Goal: Task Accomplishment & Management: Use online tool/utility

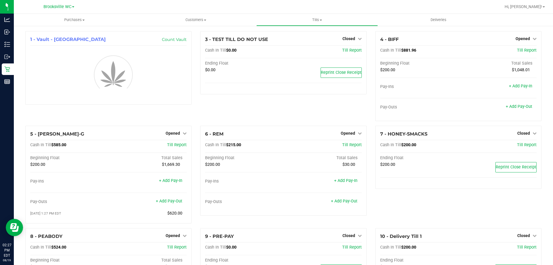
click at [239, 109] on div "3 - TEST TILL DO NOT USE Closed Open Till Cash In Till $0.00 Till Report Ending…" at bounding box center [283, 78] width 175 height 94
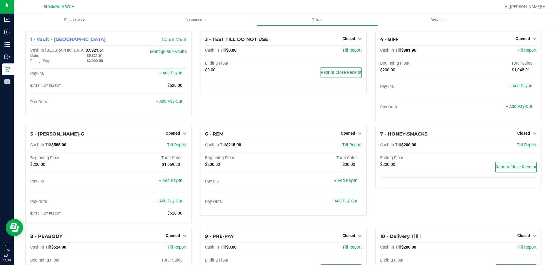
click at [79, 20] on span "Purchases" at bounding box center [74, 19] width 121 height 5
click at [69, 44] on li "Fulfillment" at bounding box center [74, 41] width 121 height 7
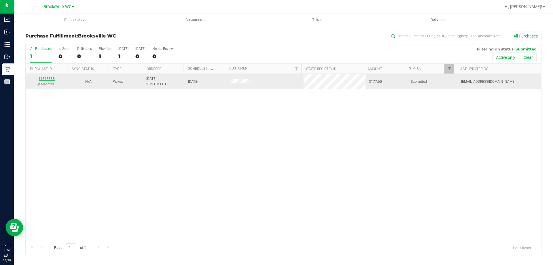
click at [52, 80] on link "11813838" at bounding box center [47, 79] width 16 height 4
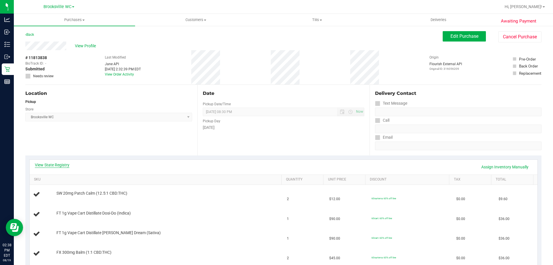
click at [61, 164] on link "View State Registry" at bounding box center [52, 165] width 35 height 6
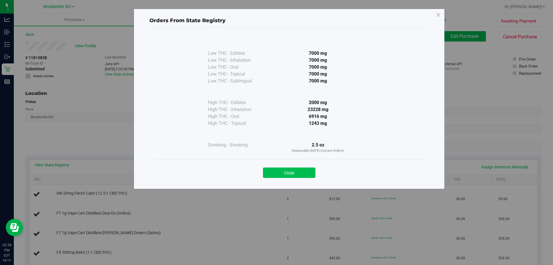
click at [293, 169] on button "Close" at bounding box center [289, 172] width 52 height 10
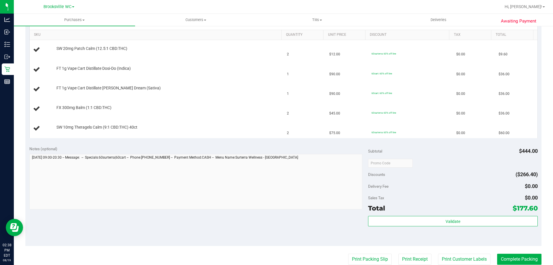
scroll to position [173, 0]
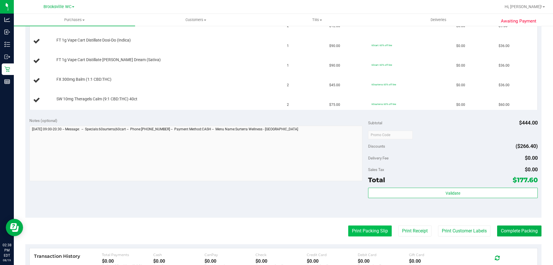
click at [372, 233] on button "Print Packing Slip" at bounding box center [370, 230] width 44 height 11
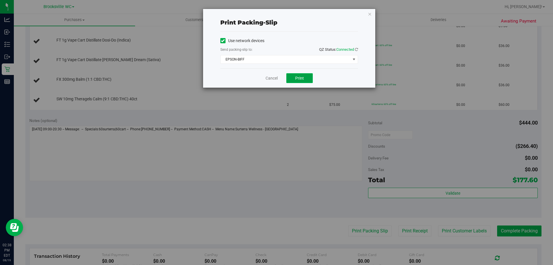
click at [304, 79] on span "Print" at bounding box center [299, 78] width 9 height 5
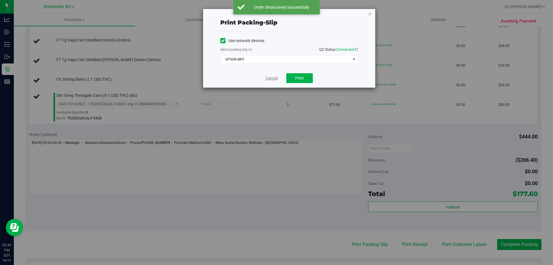
click at [277, 79] on div "Cancel Print" at bounding box center [289, 77] width 138 height 19
click at [273, 80] on link "Cancel" at bounding box center [272, 78] width 12 height 6
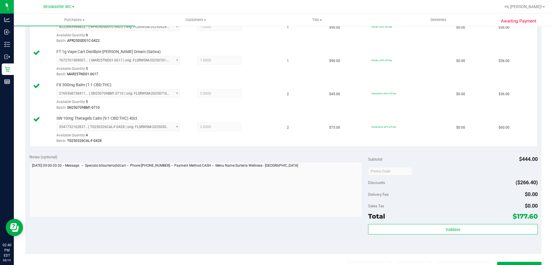
scroll to position [259, 0]
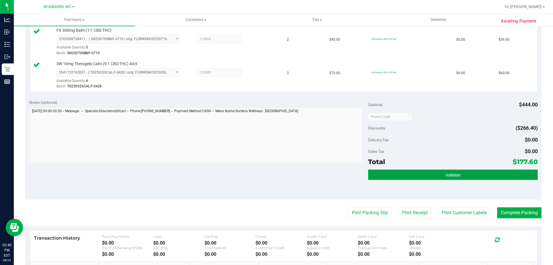
click at [410, 178] on button "Validate" at bounding box center [452, 174] width 169 height 10
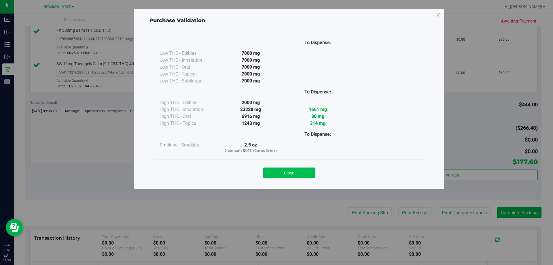
click at [307, 174] on button "Close" at bounding box center [289, 172] width 52 height 10
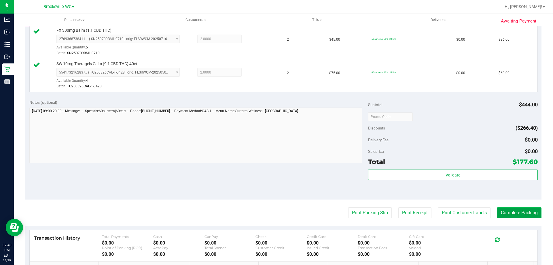
click at [525, 213] on button "Complete Packing" at bounding box center [519, 212] width 44 height 11
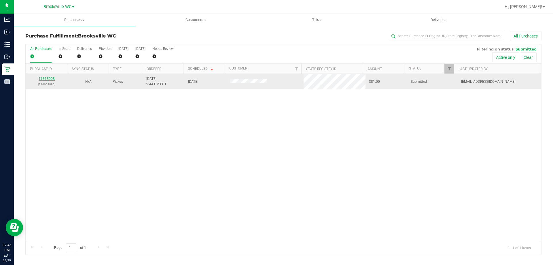
click at [49, 77] on link "11813908" at bounding box center [47, 79] width 16 height 4
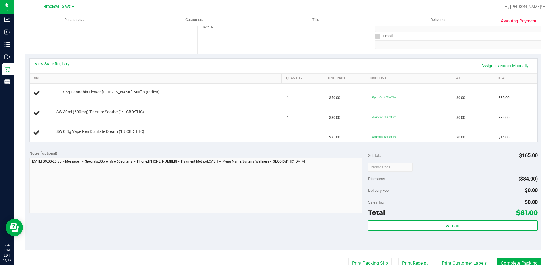
scroll to position [202, 0]
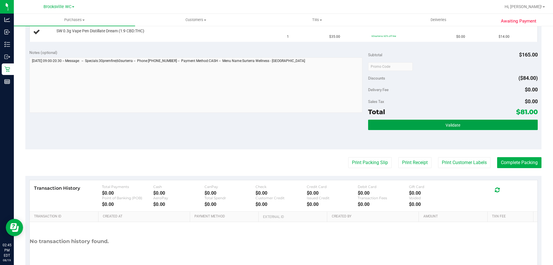
click at [391, 130] on div "Validate" at bounding box center [452, 125] width 169 height 11
click at [477, 125] on button "Validate" at bounding box center [452, 125] width 169 height 10
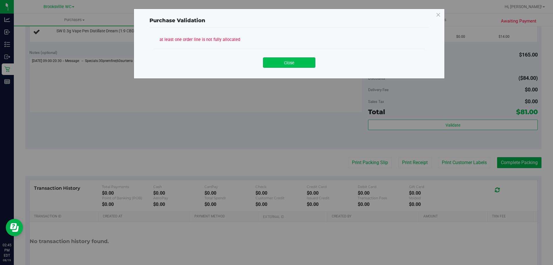
click at [287, 59] on button "Close" at bounding box center [289, 62] width 52 height 10
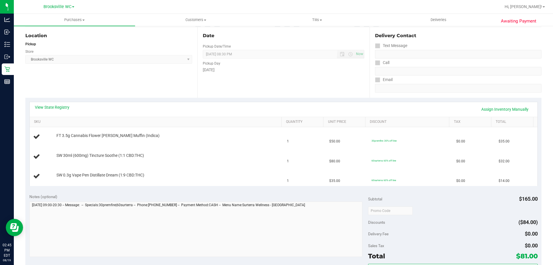
scroll to position [115, 0]
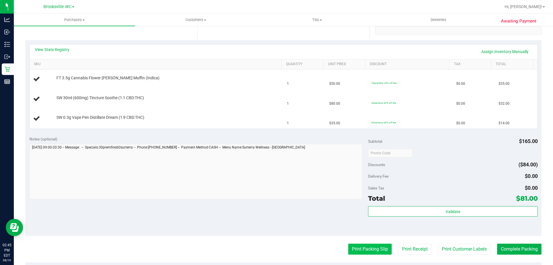
click at [376, 254] on button "Print Packing Slip" at bounding box center [370, 248] width 44 height 11
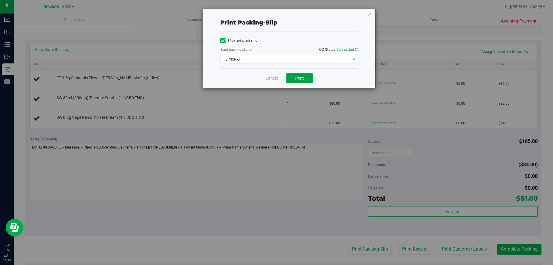
click at [303, 78] on span "Print" at bounding box center [299, 78] width 9 height 5
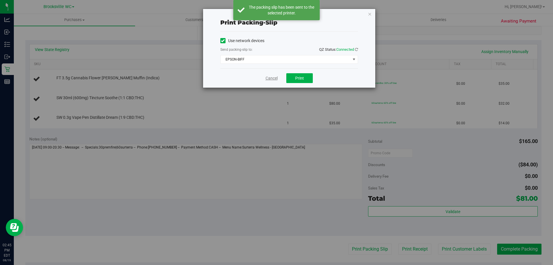
click at [271, 76] on link "Cancel" at bounding box center [272, 78] width 12 height 6
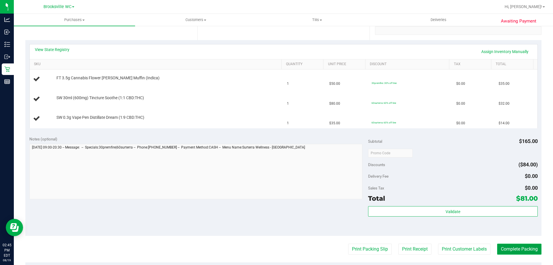
click at [513, 250] on button "Complete Packing" at bounding box center [519, 248] width 44 height 11
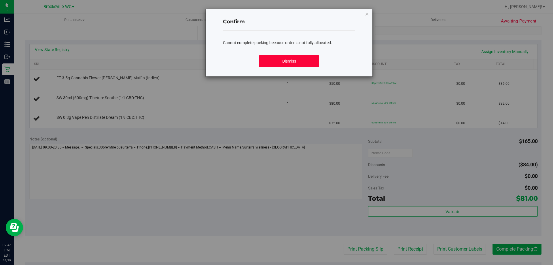
click at [296, 60] on button "Dismiss" at bounding box center [288, 61] width 59 height 12
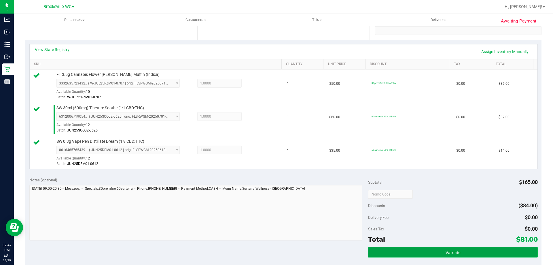
click at [471, 248] on button "Validate" at bounding box center [452, 252] width 169 height 10
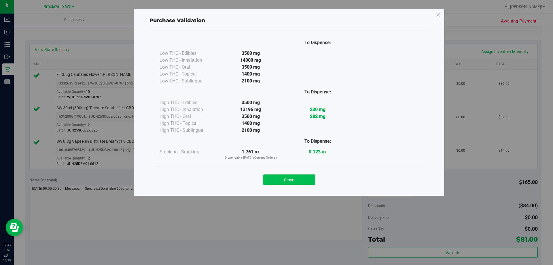
click at [282, 177] on button "Close" at bounding box center [289, 179] width 52 height 10
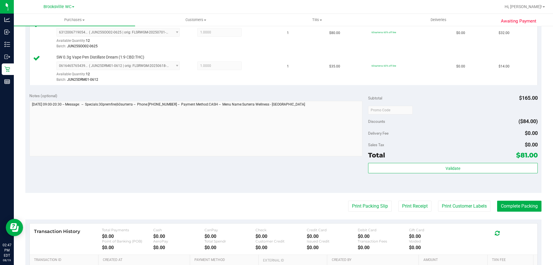
scroll to position [202, 0]
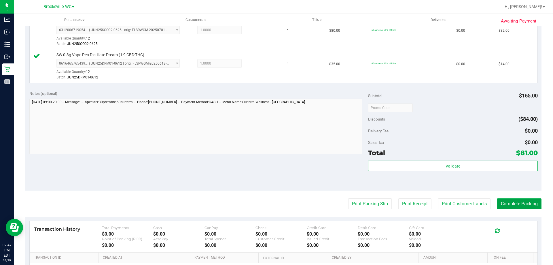
drag, startPoint x: 502, startPoint y: 202, endPoint x: 328, endPoint y: 91, distance: 205.7
click at [502, 201] on button "Complete Packing" at bounding box center [519, 203] width 44 height 11
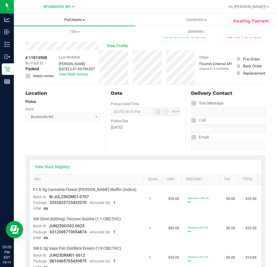
click at [70, 21] on span "Purchases" at bounding box center [74, 19] width 121 height 5
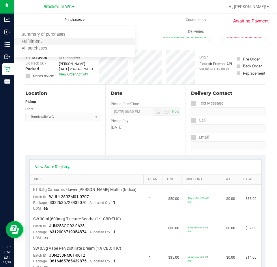
click at [68, 44] on li "Fulfillment" at bounding box center [74, 41] width 121 height 7
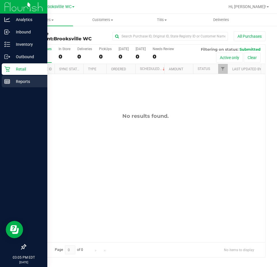
click at [13, 80] on p "Reports" at bounding box center [27, 81] width 35 height 7
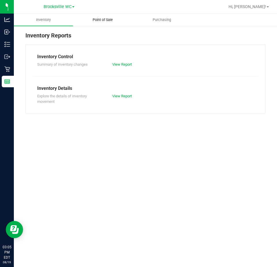
click at [107, 23] on uib-tab-heading "Point of Sale" at bounding box center [102, 20] width 58 height 12
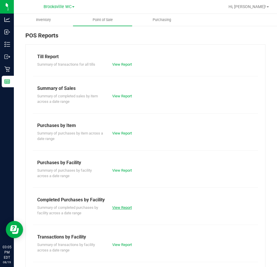
click at [124, 205] on link "View Report" at bounding box center [122, 207] width 20 height 4
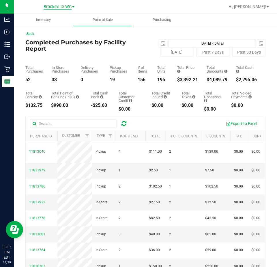
click at [53, 6] on span "Brooksville WC" at bounding box center [58, 6] width 28 height 5
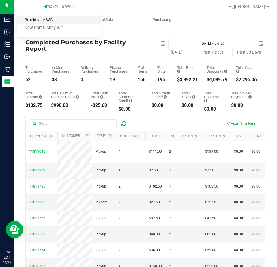
click at [46, 20] on link "Brooksville WC" at bounding box center [59, 20] width 84 height 8
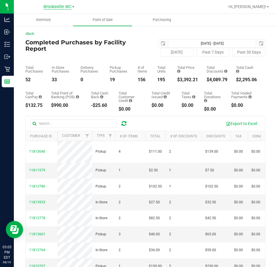
click at [62, 7] on span "Brooksville WC" at bounding box center [58, 6] width 28 height 5
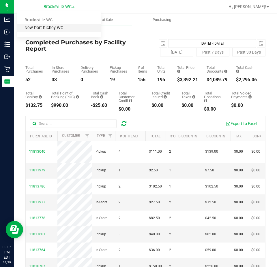
click at [56, 25] on link "New Port Richey WC" at bounding box center [59, 28] width 84 height 8
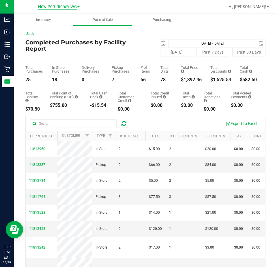
click at [61, 7] on span "New Port Richey WC" at bounding box center [57, 6] width 39 height 5
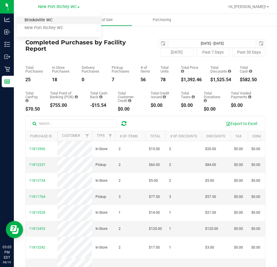
click at [57, 21] on link "Brooksville WC" at bounding box center [59, 20] width 84 height 8
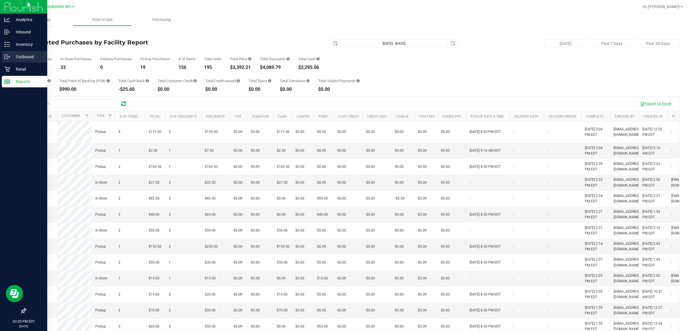
click at [16, 56] on p "Outbound" at bounding box center [27, 56] width 35 height 7
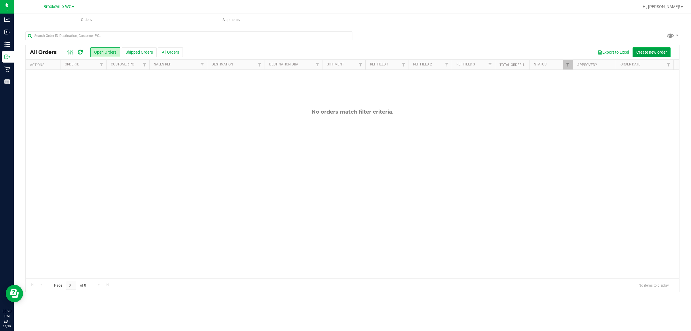
click at [553, 50] on span "Create new order" at bounding box center [652, 52] width 31 height 5
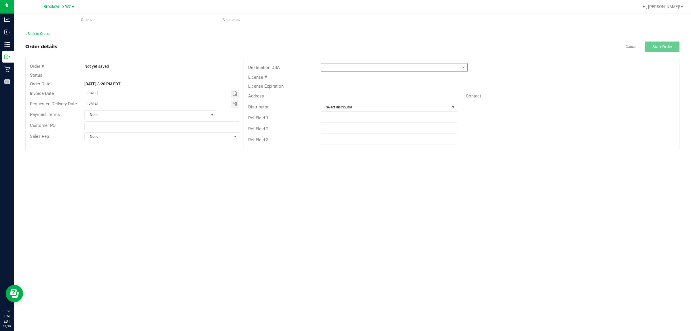
click at [377, 68] on span at bounding box center [390, 67] width 139 height 8
type input "tampa"
click at [363, 132] on li "Tampa Warehouse" at bounding box center [394, 130] width 146 height 10
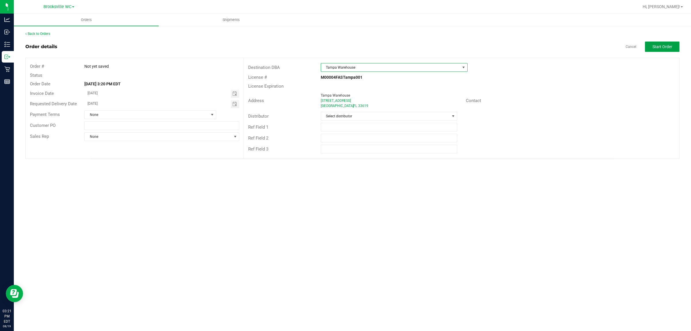
click at [553, 50] on button "Start Order" at bounding box center [662, 46] width 35 height 10
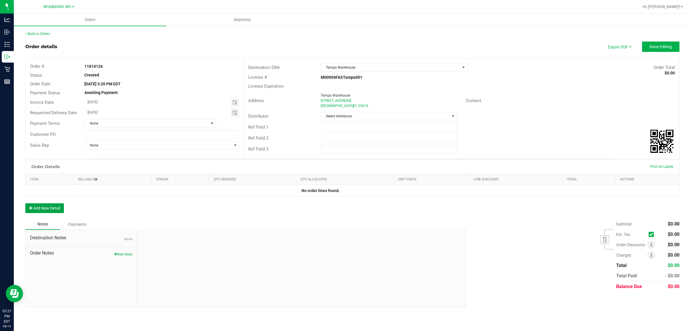
click at [48, 204] on button "Add New Detail" at bounding box center [44, 208] width 39 height 10
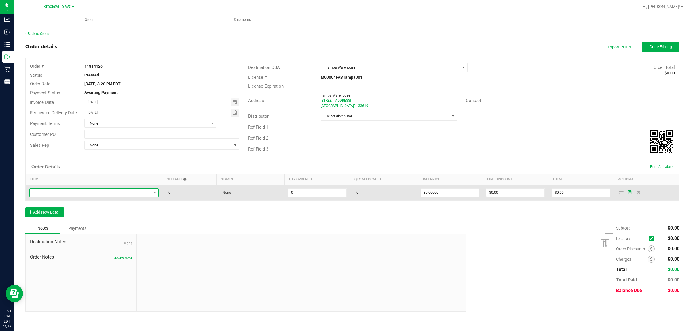
click at [103, 190] on span "NO DATA FOUND" at bounding box center [91, 192] width 122 height 8
click at [107, 194] on span "NO DATA FOUND" at bounding box center [91, 192] width 122 height 8
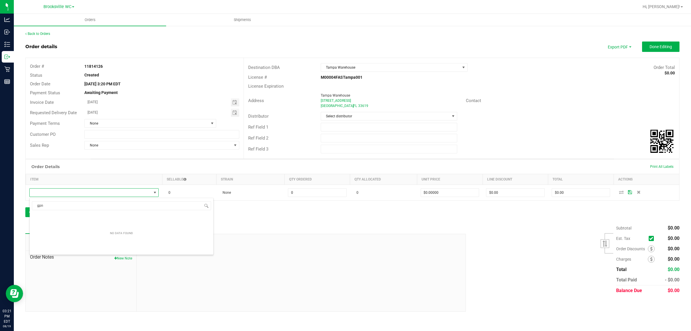
type input "gpn"
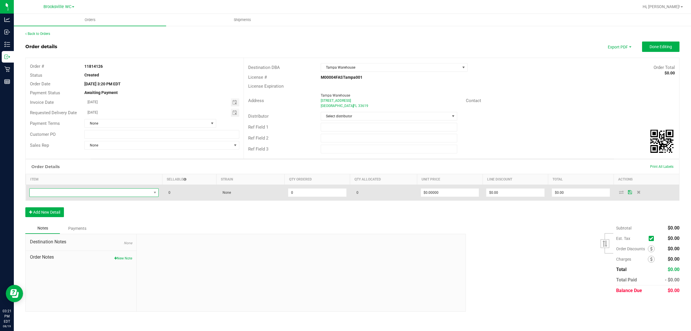
click at [116, 196] on span "NO DATA FOUND" at bounding box center [91, 192] width 122 height 8
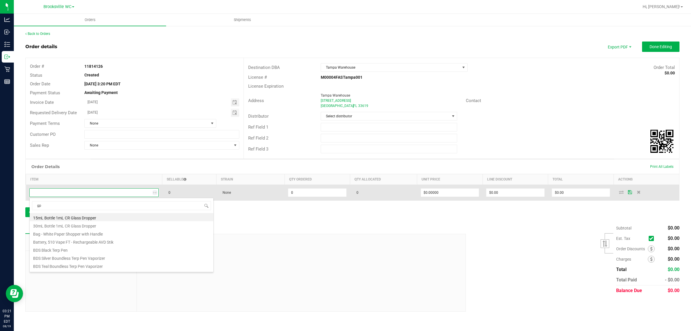
type input "gpn"
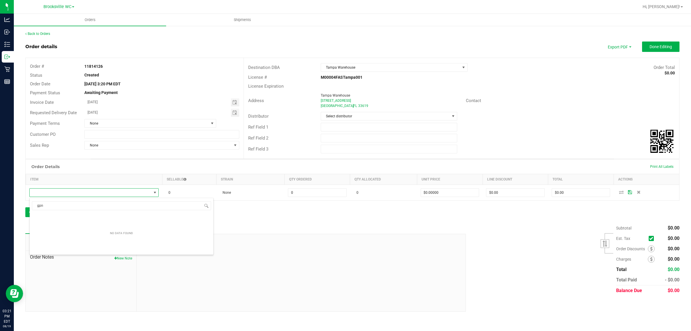
click at [247, 224] on div "Notes Payments" at bounding box center [243, 228] width 436 height 11
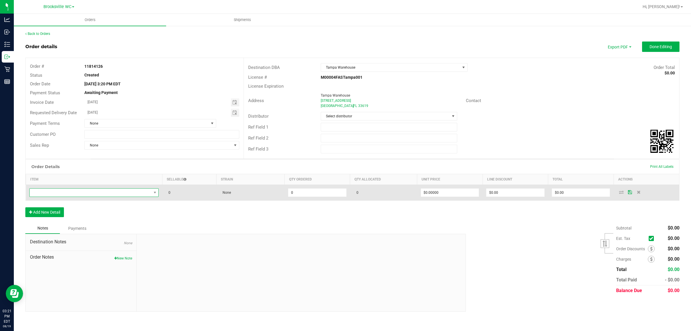
click at [99, 196] on span "NO DATA FOUND" at bounding box center [91, 192] width 122 height 8
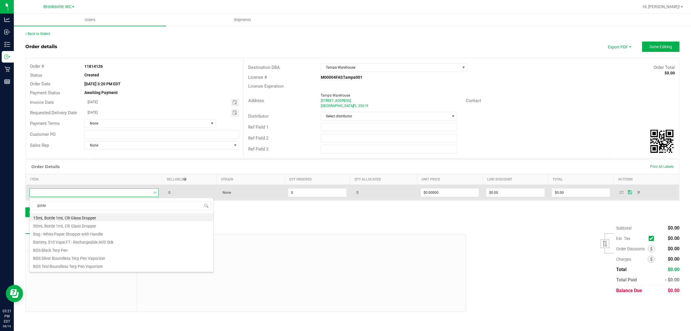
type input "golden"
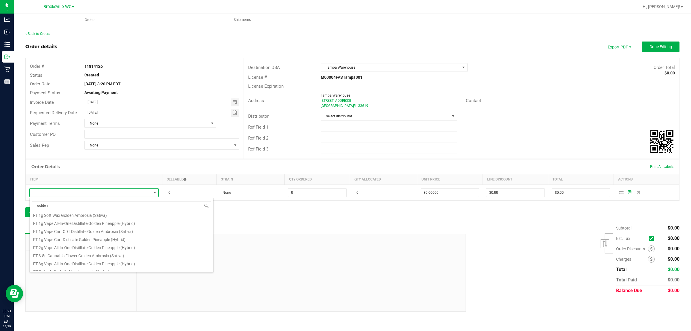
scroll to position [72, 0]
click at [147, 228] on li "FT 1g Vape Cart Distillate Golden Pineapple (Hybrid)" at bounding box center [122, 226] width 184 height 8
type input "0 ea"
type input "$90.00000"
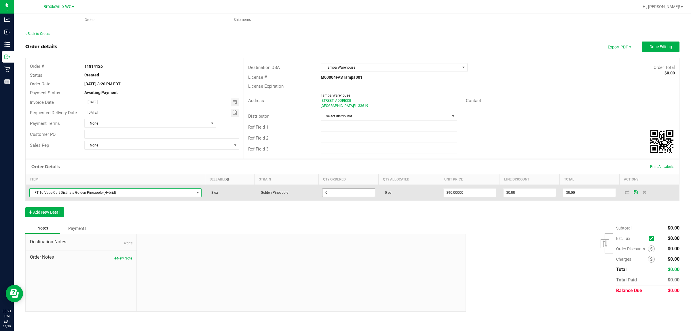
click at [343, 195] on input "0" at bounding box center [349, 192] width 52 height 8
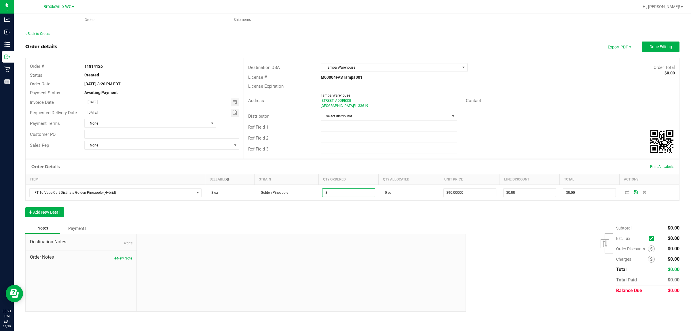
type input "8 ea"
type input "$720.00"
click at [421, 223] on div "Order Details Print All Labels Item Sellable Strain Qty Ordered Qty Allocated U…" at bounding box center [352, 191] width 655 height 64
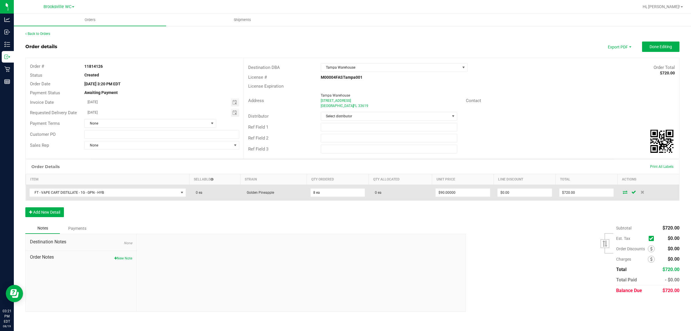
click at [553, 194] on span at bounding box center [625, 191] width 9 height 3
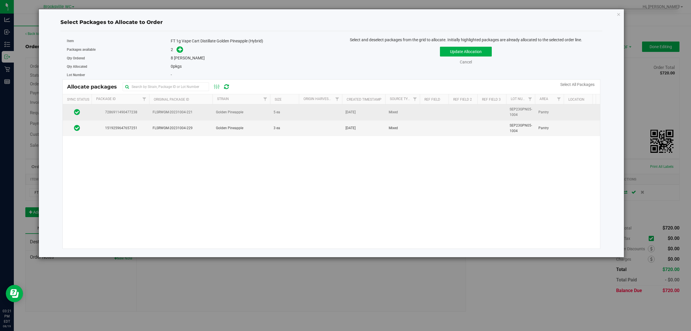
click at [112, 120] on td "7286911490477238" at bounding box center [121, 112] width 58 height 16
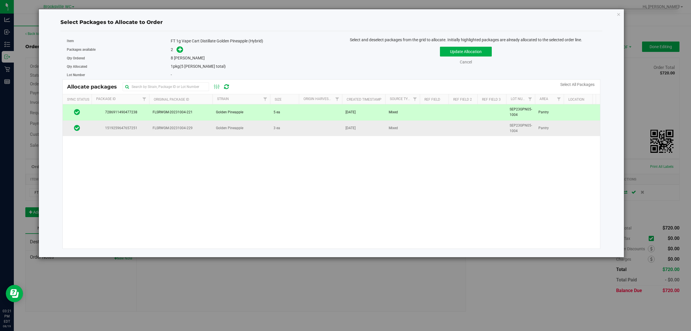
click at [109, 128] on span "1519259647657251" at bounding box center [120, 127] width 51 height 5
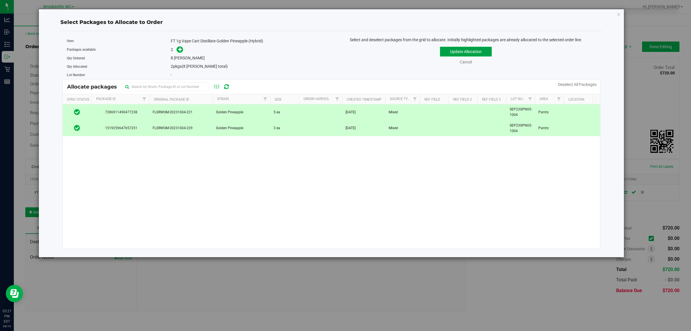
click at [479, 50] on button "Update Allocation" at bounding box center [466, 52] width 52 height 10
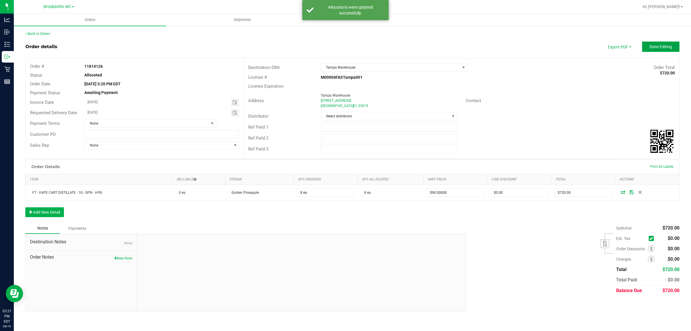
click at [553, 46] on button "Done Editing" at bounding box center [660, 46] width 37 height 10
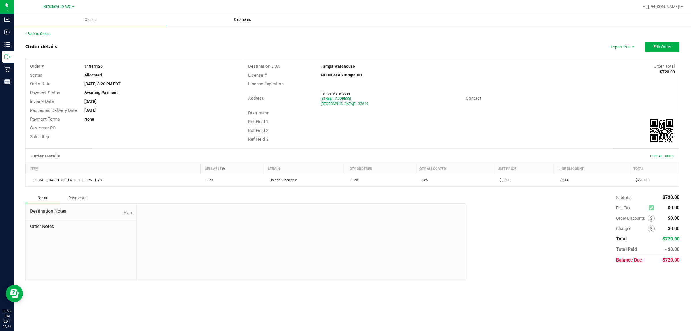
click at [252, 21] on span "Shipments" at bounding box center [242, 19] width 33 height 5
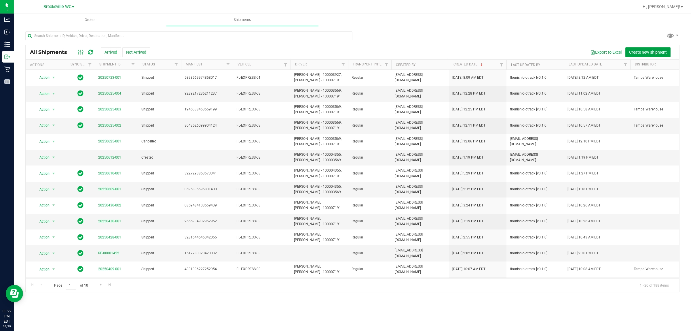
click at [553, 55] on button "Create new shipment" at bounding box center [648, 52] width 45 height 10
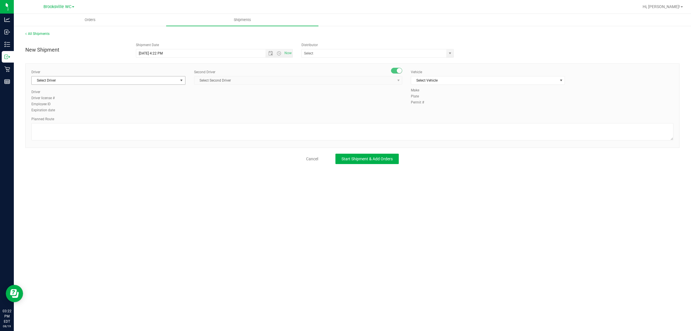
click at [179, 80] on span "select" at bounding box center [181, 80] width 5 height 5
type input "n"
click at [56, 102] on span "Nicholas Pinero - 100007191" at bounding box center [58, 104] width 47 height 7
type input "pine"
click at [249, 81] on span "Select Second Driver" at bounding box center [294, 80] width 201 height 8
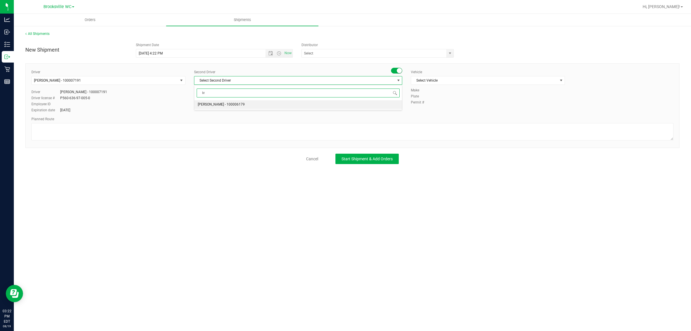
type input "i"
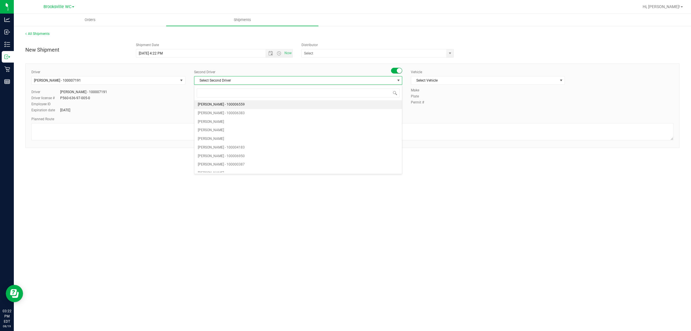
click at [154, 173] on div "Orders Shipments All Shipments New Shipment Shipment Date 8/19/2025 4:22 PM Now…" at bounding box center [353, 172] width 678 height 317
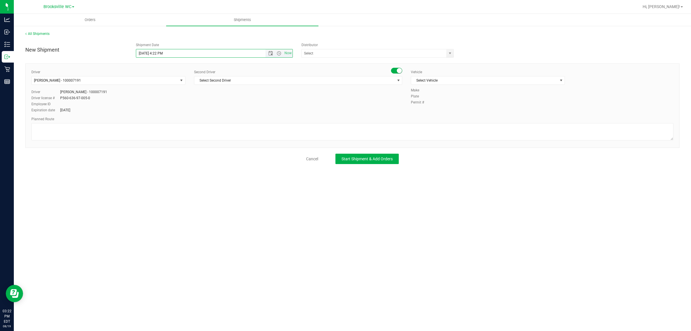
click at [251, 55] on input "8/19/2025 4:22 PM" at bounding box center [205, 53] width 139 height 8
click at [271, 55] on span "Open the date view" at bounding box center [270, 53] width 5 height 5
click at [173, 111] on link "21" at bounding box center [175, 111] width 8 height 9
click at [194, 50] on input "8/21/2025 4:22 PM" at bounding box center [205, 53] width 139 height 8
click at [280, 55] on span "Open the time view" at bounding box center [279, 53] width 5 height 5
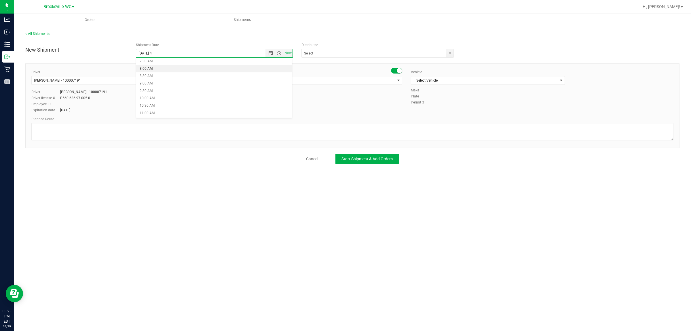
scroll to position [144, 0]
click at [154, 81] on li "11:00 AM" at bounding box center [214, 81] width 156 height 7
type input "8/19/2025 11:00 AM"
click at [524, 80] on span "Select Vehicle" at bounding box center [484, 80] width 146 height 8
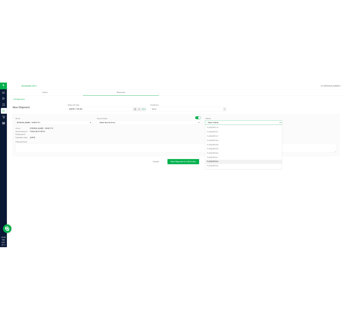
scroll to position [86, 0]
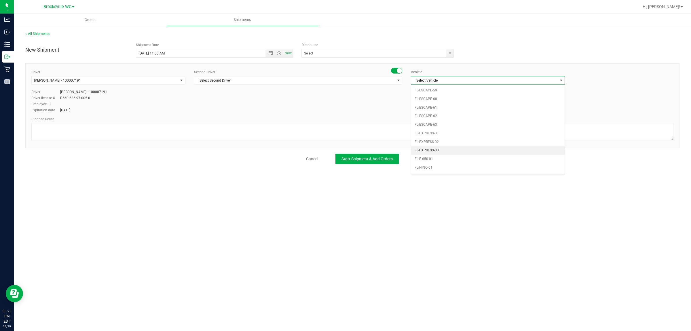
click at [447, 150] on li "FL-EXPRESS-03" at bounding box center [488, 150] width 154 height 9
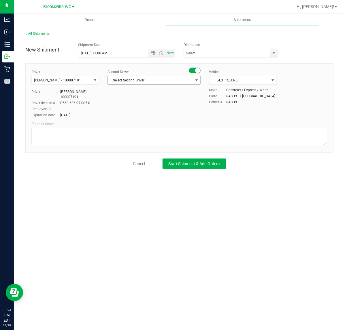
click at [154, 81] on span "Select Second Driver" at bounding box center [150, 80] width 85 height 8
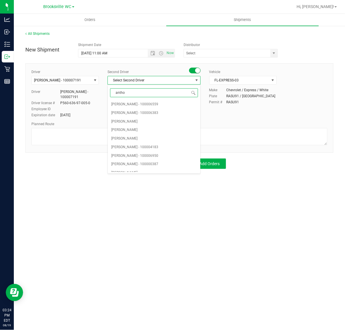
type input "anthon"
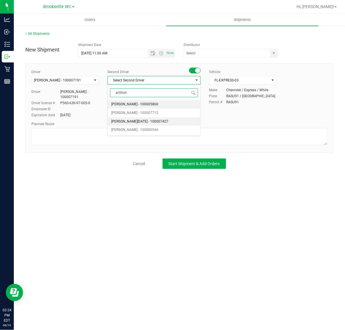
click at [145, 119] on span "Anthony Natale - 100007427" at bounding box center [139, 121] width 57 height 7
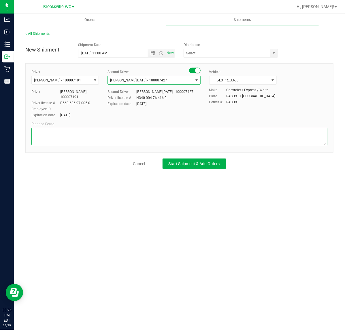
click at [120, 135] on textarea at bounding box center [179, 136] width 296 height 17
type textarea "Brooksville > Tampa Warehouse"
click at [149, 55] on span "Open the date view" at bounding box center [153, 53] width 10 height 5
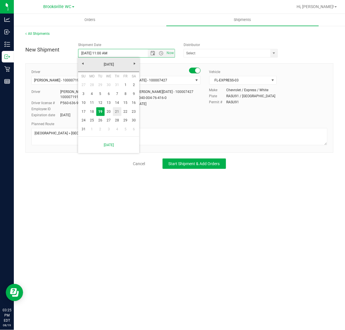
click at [119, 111] on link "21" at bounding box center [117, 111] width 8 height 9
type input "8/21/2025 11:00 AM"
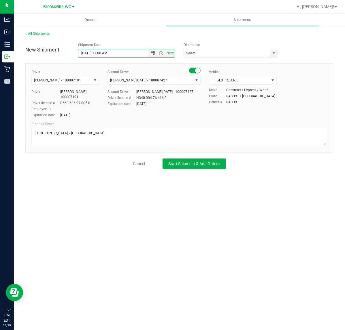
click at [306, 56] on div "New Shipment Shipment Date 8/21/2025 11:00 AM Now Distributor 374 LABS LLC Accu…" at bounding box center [179, 49] width 317 height 18
click at [214, 162] on span "Start Shipment & Add Orders" at bounding box center [194, 164] width 51 height 5
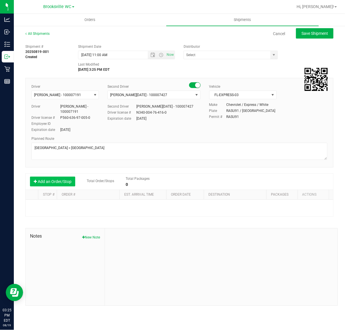
click at [67, 185] on button "Add an Order/Stop" at bounding box center [52, 182] width 45 height 10
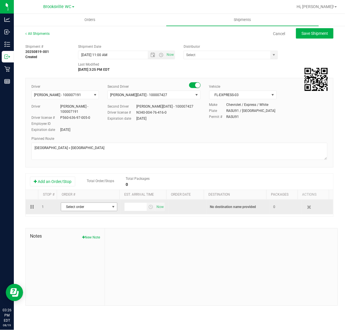
click at [84, 211] on span "Select order" at bounding box center [85, 207] width 49 height 8
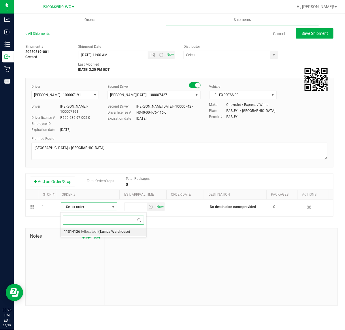
click at [83, 233] on span "[Allocated]" at bounding box center [89, 231] width 16 height 7
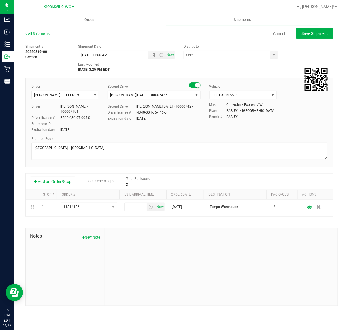
click at [169, 228] on div "Shipment # 20250819-001 Created Shipment Date 8/21/2025 11:00 AM Now Distributo…" at bounding box center [179, 173] width 308 height 265
click at [308, 35] on span "Save Shipment" at bounding box center [314, 33] width 27 height 5
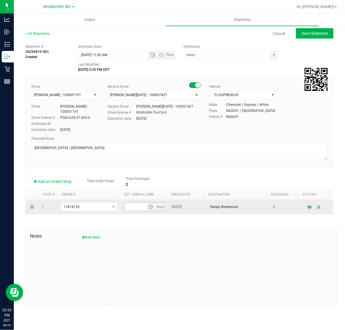
click at [140, 208] on input "text" at bounding box center [135, 207] width 22 height 8
click at [150, 208] on span "select" at bounding box center [150, 207] width 5 height 5
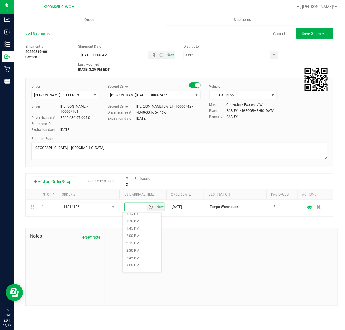
scroll to position [432, 0]
click at [137, 257] on li "4:00 PM" at bounding box center [142, 259] width 39 height 7
click at [201, 245] on div at bounding box center [221, 267] width 232 height 77
click at [320, 36] on button "Save Shipment" at bounding box center [314, 33] width 37 height 10
type input "8/21/2025 3:00 PM"
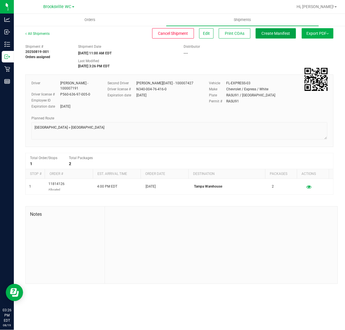
click at [279, 36] on button "Create Manifest" at bounding box center [276, 33] width 40 height 10
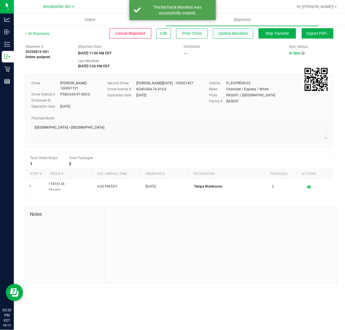
click at [311, 35] on button "Export PDF" at bounding box center [318, 33] width 32 height 10
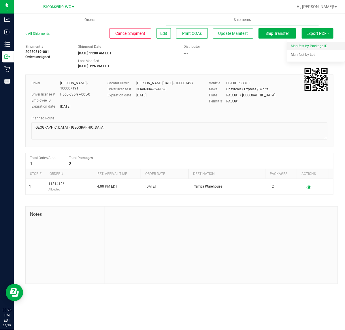
click at [317, 47] on span "Manifest by Package ID" at bounding box center [309, 46] width 37 height 4
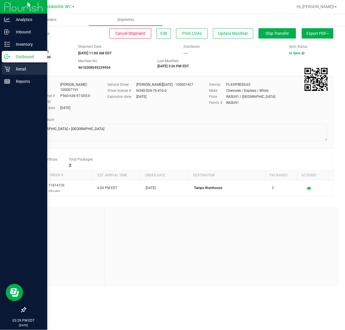
click at [12, 71] on p "Retail" at bounding box center [27, 69] width 35 height 7
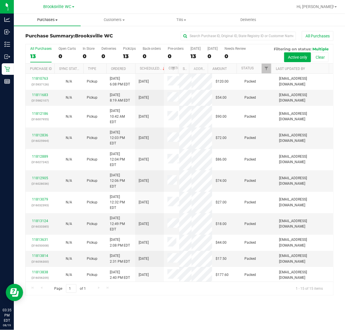
click at [46, 18] on span "Purchases" at bounding box center [47, 19] width 67 height 5
click at [44, 40] on span "Fulfillment" at bounding box center [32, 41] width 36 height 5
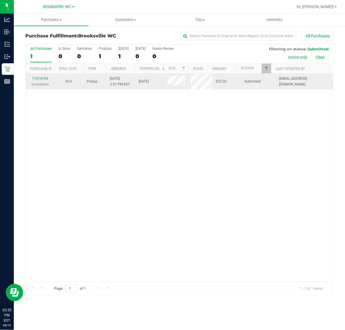
click at [39, 82] on div "11814194 (316068476)" at bounding box center [40, 81] width 22 height 11
click at [37, 79] on link "11814194" at bounding box center [40, 79] width 16 height 4
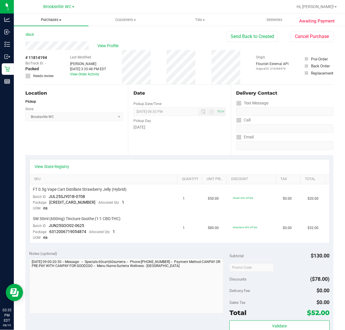
click at [57, 18] on span "Purchases" at bounding box center [51, 19] width 75 height 5
click at [49, 40] on li "Fulfillment" at bounding box center [51, 41] width 75 height 7
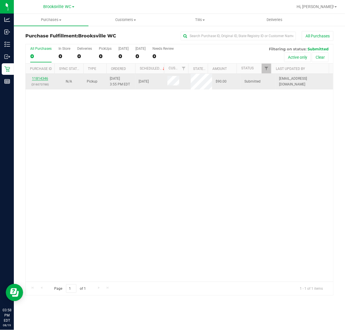
click at [36, 80] on link "11814346" at bounding box center [40, 79] width 16 height 4
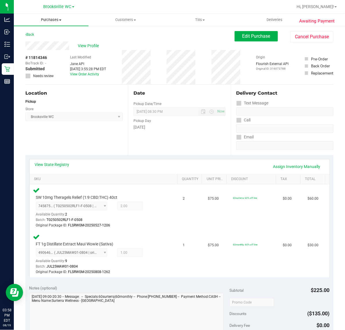
click at [52, 18] on span "Purchases" at bounding box center [51, 19] width 75 height 5
click at [44, 38] on li "Summary of purchases" at bounding box center [51, 34] width 75 height 7
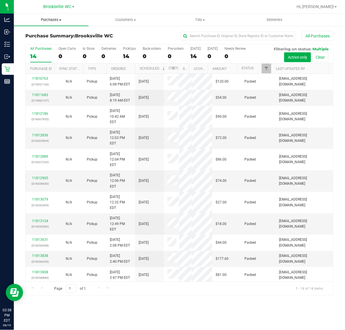
click at [58, 18] on span "Purchases" at bounding box center [51, 19] width 75 height 5
click at [41, 39] on span "Fulfillment" at bounding box center [32, 41] width 36 height 5
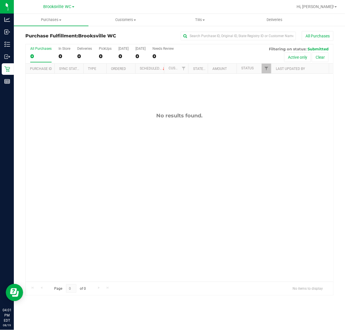
drag, startPoint x: 205, startPoint y: 144, endPoint x: 114, endPoint y: 27, distance: 148.6
click at [205, 143] on div "No results found." at bounding box center [179, 197] width 307 height 247
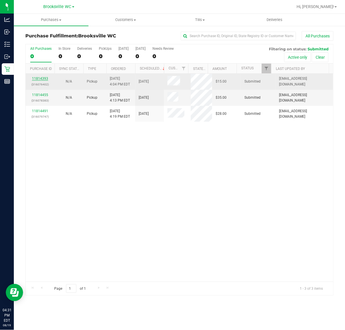
click at [35, 79] on link "11814393" at bounding box center [40, 79] width 16 height 4
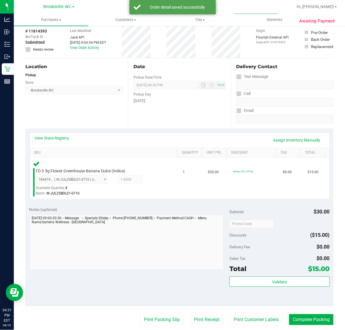
scroll to position [72, 0]
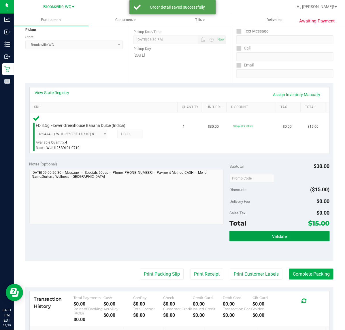
click at [267, 234] on button "Validate" at bounding box center [279, 236] width 100 height 10
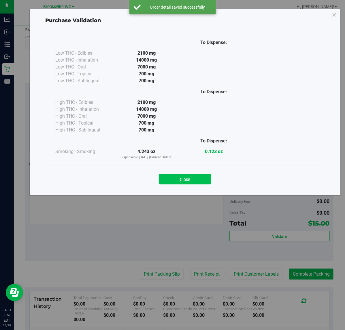
click at [191, 178] on button "Close" at bounding box center [185, 179] width 52 height 10
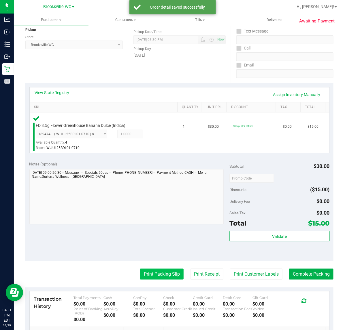
click at [156, 264] on button "Print Packing Slip" at bounding box center [162, 274] width 44 height 11
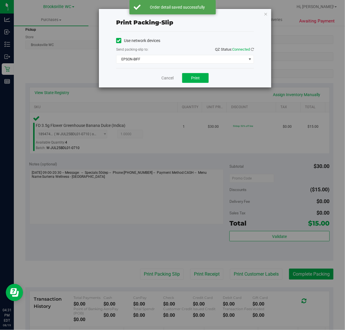
click at [186, 71] on div "Cancel Print" at bounding box center [185, 77] width 138 height 19
click at [185, 78] on button "Print" at bounding box center [195, 78] width 27 height 10
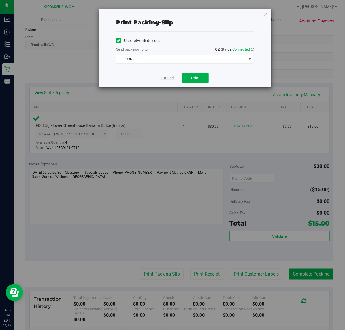
click at [166, 77] on link "Cancel" at bounding box center [167, 78] width 12 height 6
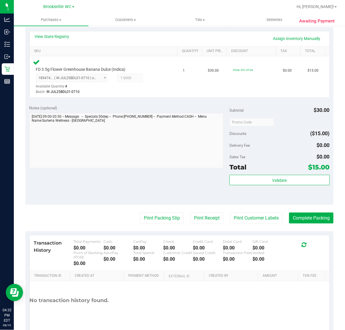
scroll to position [152, 0]
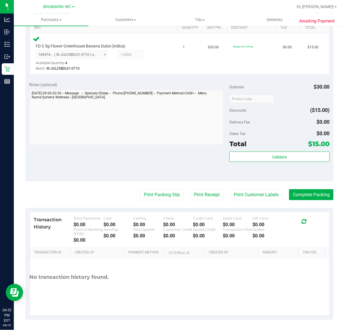
click at [298, 208] on div "Transaction History Total Payments $0.00 Cash $0.00 CanPay $0.00 Check $0.00 Cr…" at bounding box center [179, 264] width 308 height 112
click at [302, 194] on button "Complete Packing" at bounding box center [311, 195] width 44 height 11
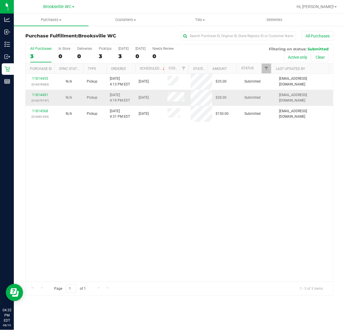
click at [41, 92] on div "11814491 (316079747)" at bounding box center [40, 97] width 22 height 11
click at [40, 94] on link "11814491" at bounding box center [40, 95] width 16 height 4
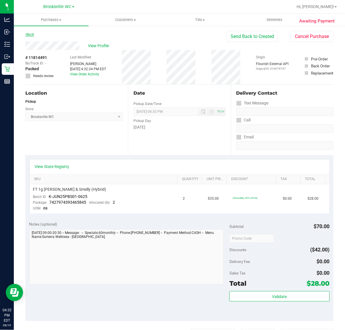
click at [28, 33] on link "Back" at bounding box center [29, 35] width 9 height 4
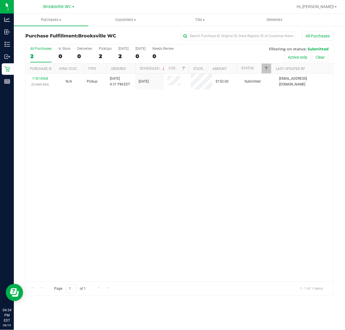
drag, startPoint x: 189, startPoint y: 186, endPoint x: 192, endPoint y: 188, distance: 3.4
click at [189, 186] on div "11814568 (316081334) N/A Pickup 8/19/2025 4:31 PM EDT 8/19/2025 $150.00 Submitt…" at bounding box center [179, 178] width 307 height 208
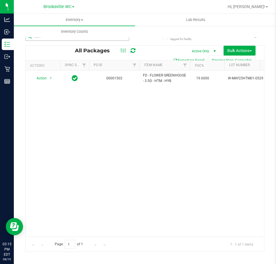
click at [64, 40] on input "htm" at bounding box center [77, 36] width 104 height 9
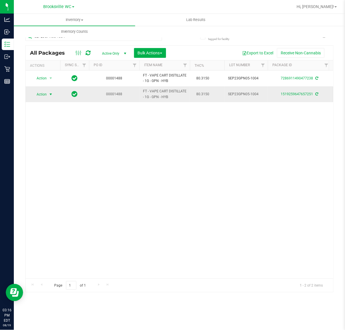
type input "SEP23GPN05-1004"
click at [41, 94] on span "Action" at bounding box center [39, 94] width 16 height 8
click at [53, 148] on li "Lock package" at bounding box center [54, 147] width 45 height 9
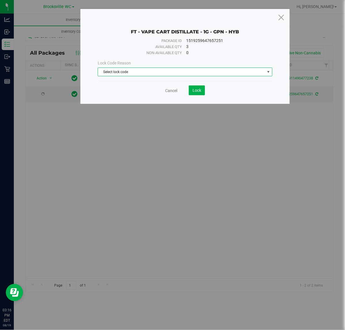
click at [124, 75] on span "Select lock code" at bounding box center [181, 72] width 167 height 8
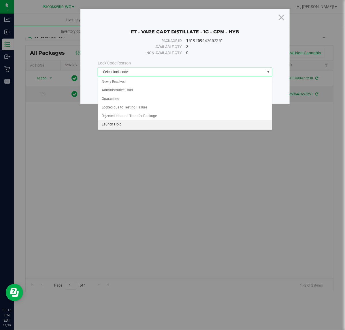
click at [146, 126] on li "Launch Hold" at bounding box center [185, 124] width 174 height 9
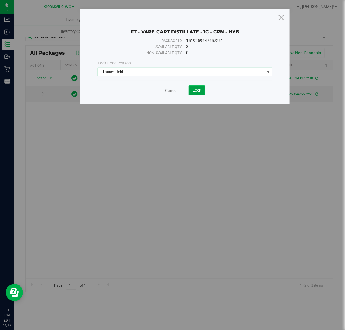
click at [195, 93] on span "Lock" at bounding box center [196, 90] width 9 height 5
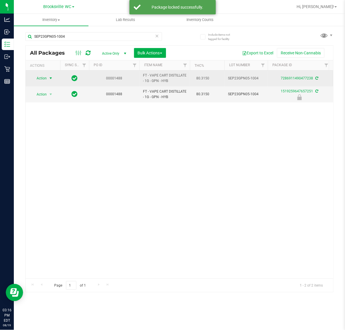
click at [44, 80] on span "Action" at bounding box center [39, 78] width 16 height 8
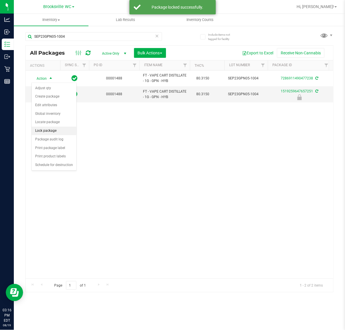
click at [56, 133] on li "Lock package" at bounding box center [54, 131] width 45 height 9
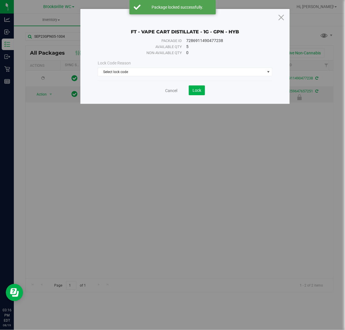
click at [150, 79] on div "Lock Code Reason Select lock code Select lock code Newly Received Administrativ…" at bounding box center [184, 68] width 183 height 25
click at [150, 74] on span "Select lock code" at bounding box center [181, 72] width 167 height 8
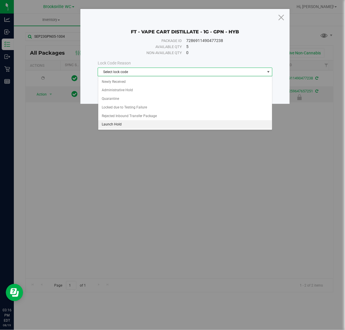
click at [130, 124] on li "Launch Hold" at bounding box center [185, 124] width 174 height 9
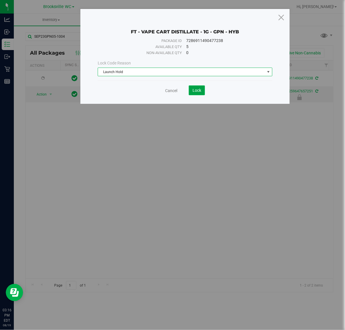
click at [195, 90] on span "Lock" at bounding box center [196, 90] width 9 height 5
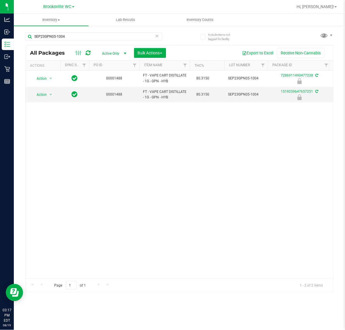
click at [276, 231] on div "Action Action Edit attributes Global inventory Locate package Package audit log…" at bounding box center [179, 175] width 307 height 208
click at [42, 95] on span "Action" at bounding box center [39, 95] width 16 height 8
click at [61, 148] on li "Print product labels" at bounding box center [50, 151] width 37 height 16
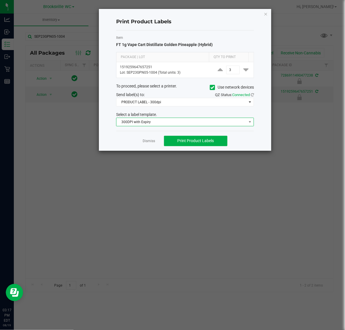
click at [154, 125] on span "300DPI with Expiry" at bounding box center [181, 122] width 130 height 8
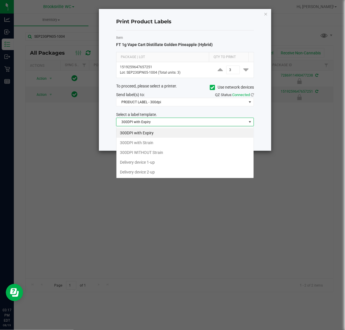
scroll to position [9, 137]
click at [152, 142] on li "300DPI with Strain" at bounding box center [184, 143] width 137 height 10
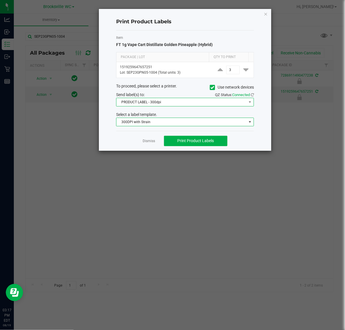
click at [153, 103] on span "PRODUCT LABEL - 300dpi" at bounding box center [181, 102] width 130 height 8
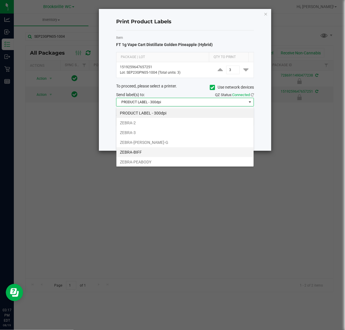
click at [145, 149] on li "ZEBRA-BIFF" at bounding box center [184, 153] width 137 height 10
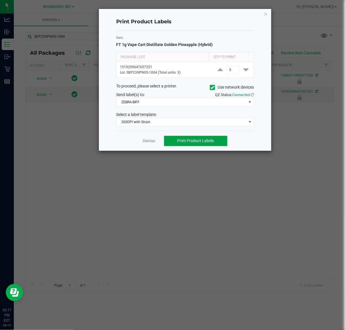
click at [190, 139] on span "Print Product Labels" at bounding box center [195, 141] width 37 height 5
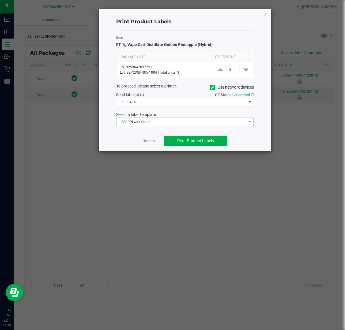
click at [160, 120] on span "300DPI with Strain" at bounding box center [181, 122] width 130 height 8
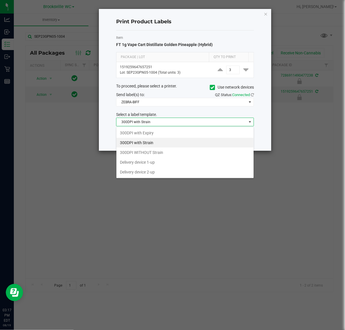
click at [266, 17] on icon "button" at bounding box center [266, 13] width 4 height 7
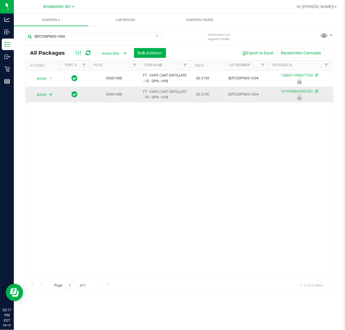
click at [51, 95] on span "select" at bounding box center [50, 94] width 5 height 5
click at [56, 139] on li "Print package label" at bounding box center [50, 139] width 37 height 9
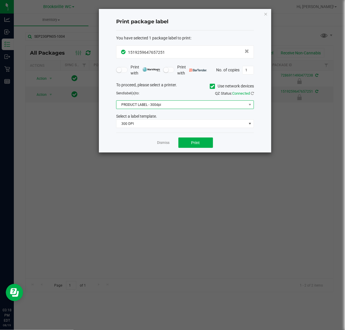
click at [155, 108] on span "PRODUCT LABEL - 300dpi" at bounding box center [181, 105] width 130 height 8
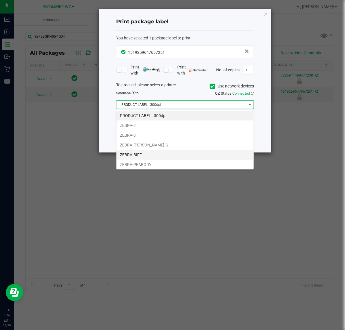
click at [140, 153] on li "ZEBRA-BIFF" at bounding box center [184, 155] width 137 height 10
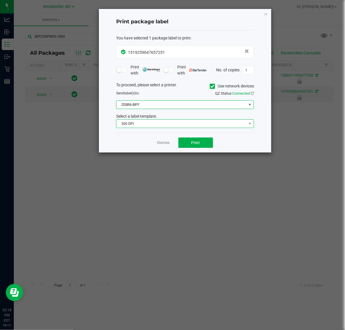
click at [158, 126] on span "300 DPI" at bounding box center [181, 124] width 130 height 8
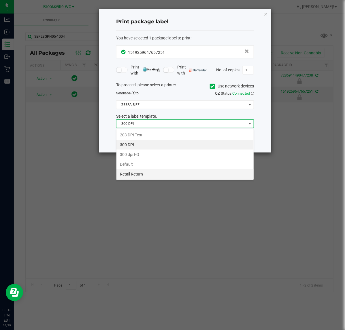
click at [150, 173] on li "Retail Return" at bounding box center [184, 174] width 137 height 10
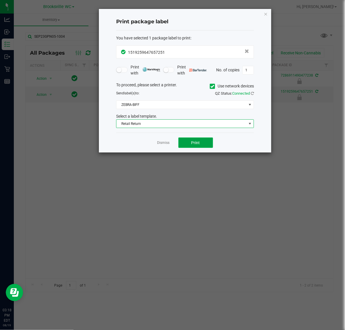
click at [199, 143] on span "Print" at bounding box center [195, 143] width 9 height 5
click at [156, 141] on div "Dismiss Print" at bounding box center [185, 143] width 138 height 20
click at [159, 142] on link "Dismiss" at bounding box center [163, 143] width 12 height 5
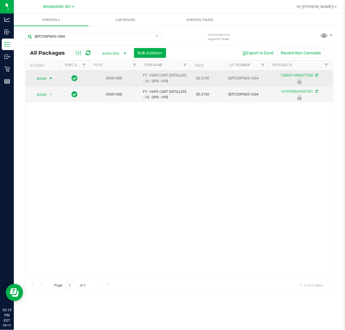
click at [42, 75] on span "Action" at bounding box center [39, 79] width 16 height 8
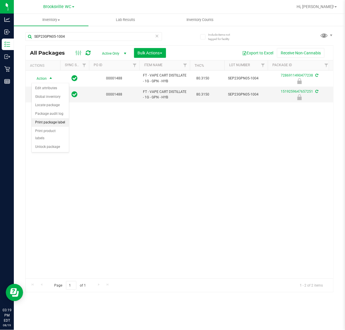
click at [45, 126] on li "Print package label" at bounding box center [50, 122] width 37 height 9
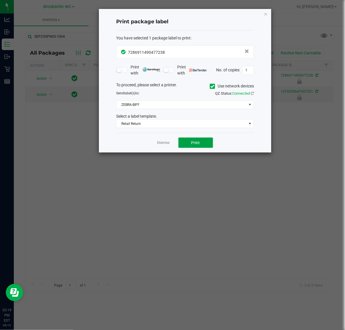
click at [192, 140] on button "Print" at bounding box center [195, 143] width 35 height 10
click at [165, 140] on div "Dismiss Print" at bounding box center [185, 143] width 138 height 20
click at [163, 142] on link "Dismiss" at bounding box center [163, 143] width 12 height 5
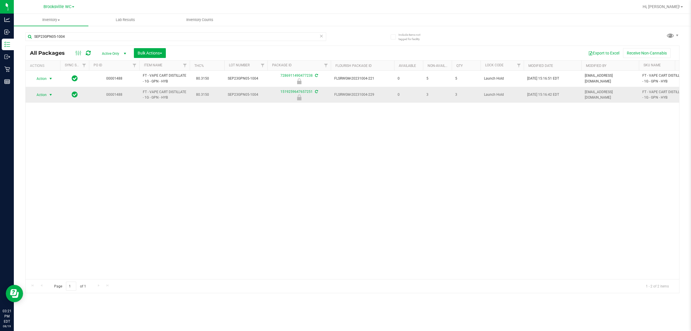
click at [39, 96] on span "Action" at bounding box center [39, 95] width 16 height 8
click at [57, 159] on li "Unlock package" at bounding box center [50, 163] width 37 height 9
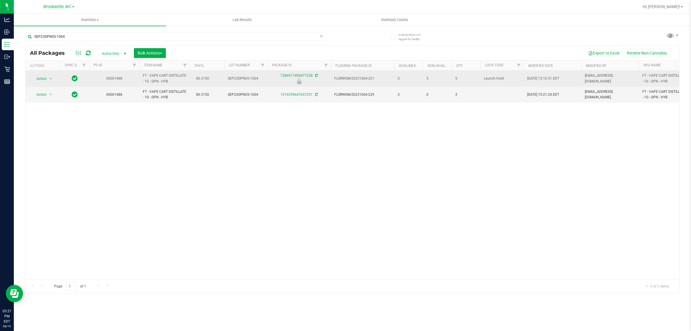
click at [48, 81] on span "select" at bounding box center [50, 79] width 7 height 8
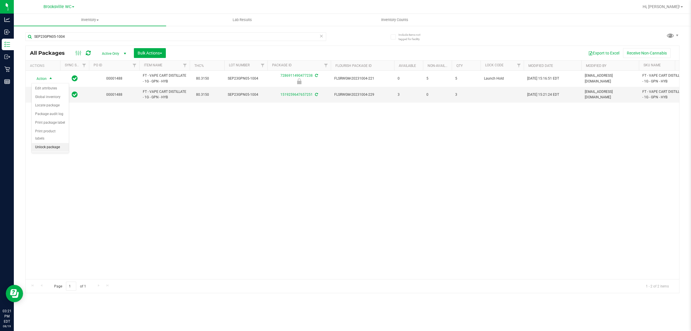
click at [46, 143] on li "Unlock package" at bounding box center [50, 147] width 37 height 9
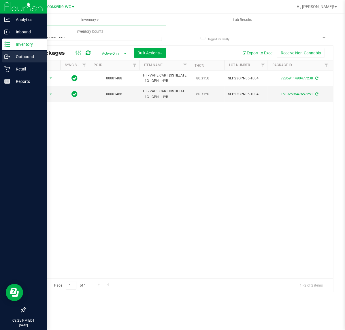
click at [16, 55] on p "Outbound" at bounding box center [27, 56] width 35 height 7
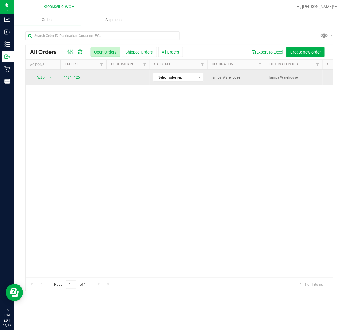
click at [70, 75] on link "11814126" at bounding box center [72, 77] width 16 height 5
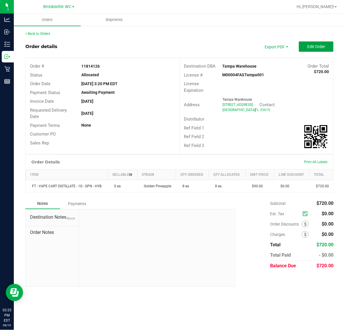
click at [276, 46] on button "Edit Order" at bounding box center [316, 46] width 35 height 10
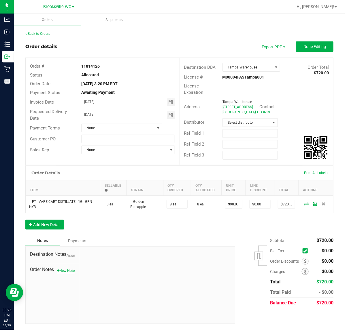
click at [66, 264] on button "New Note" at bounding box center [66, 270] width 18 height 5
click at [102, 264] on div "Note Title" at bounding box center [157, 267] width 147 height 15
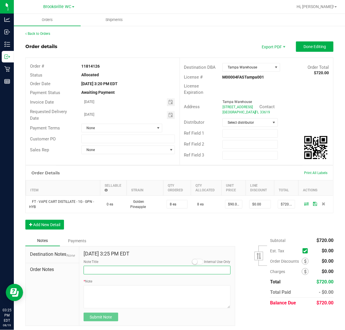
click at [101, 264] on input "Note Title" at bounding box center [157, 270] width 147 height 9
type input "Pullbacks"
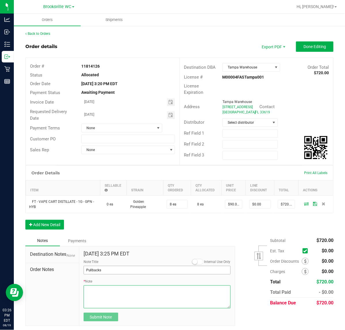
paste textarea "https://parallel.retailzipline.com/field/communications/cdb87cd1-c039-4a7a-a84a…"
type textarea "h"
type textarea "GPN 1g pullbacks"
click at [114, 264] on button "Submit Note" at bounding box center [101, 317] width 35 height 9
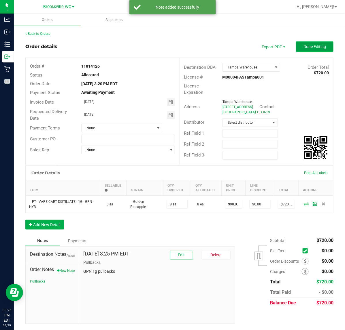
click at [276, 48] on span "Done Editing" at bounding box center [314, 46] width 22 height 5
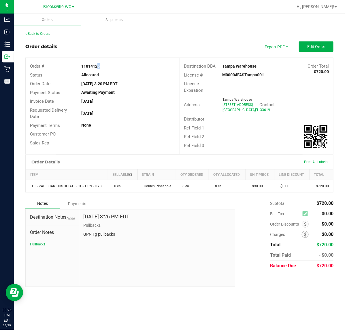
click at [97, 52] on outbound-order-header "Order details Export PDF Edit Order Order # 11814126 Status Allocated Order Dat…" at bounding box center [179, 97] width 308 height 113
click at [146, 89] on div "Payment Status Awaiting Payment" at bounding box center [103, 92] width 154 height 9
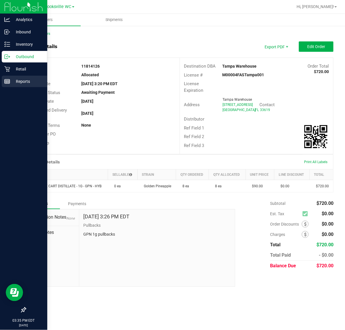
click at [18, 82] on p "Reports" at bounding box center [27, 81] width 35 height 7
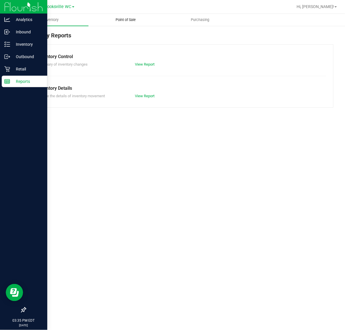
click at [122, 20] on span "Point of Sale" at bounding box center [126, 19] width 36 height 5
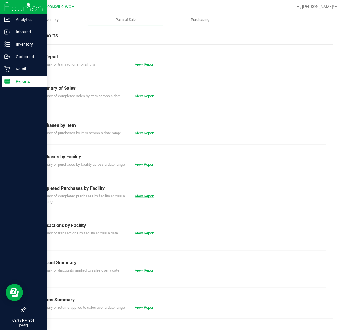
click at [145, 198] on link "View Report" at bounding box center [145, 196] width 20 height 4
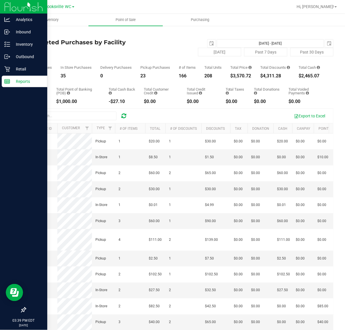
click at [63, 1] on div "Brooksville WC" at bounding box center [60, 6] width 86 height 11
click at [58, 5] on span "Brooksville WC" at bounding box center [58, 6] width 28 height 5
click at [56, 26] on link "New Port Richey WC" at bounding box center [59, 28] width 84 height 8
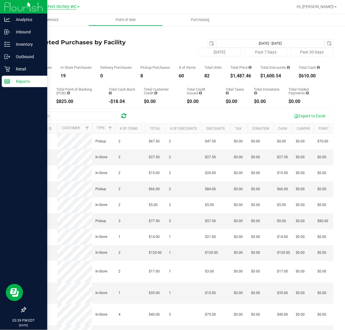
click at [63, 7] on span "New Port Richey WC" at bounding box center [57, 6] width 39 height 5
click at [41, 16] on link "Brooksville WC" at bounding box center [59, 20] width 84 height 8
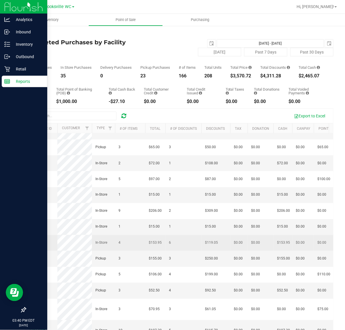
scroll to position [36, 0]
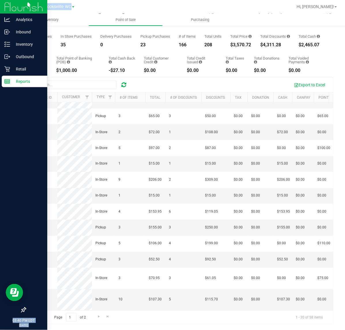
drag, startPoint x: -1, startPoint y: 120, endPoint x: 303, endPoint y: 13, distance: 322.3
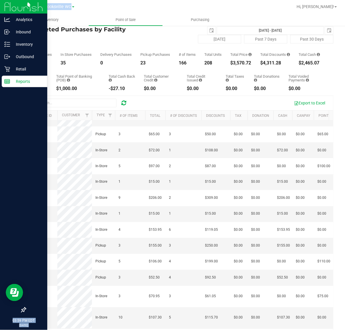
scroll to position [0, 0]
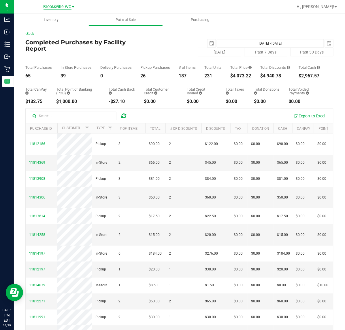
click at [71, 5] on span "Brooksville WC" at bounding box center [58, 6] width 28 height 5
click at [60, 28] on link "New Port Richey WC" at bounding box center [59, 28] width 84 height 8
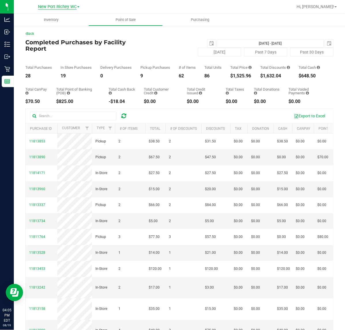
click at [61, 5] on span "New Port Richey WC" at bounding box center [57, 6] width 39 height 5
click at [57, 19] on link "Brooksville WC" at bounding box center [59, 20] width 84 height 8
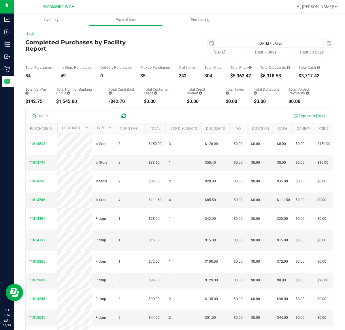
click at [64, 3] on div "Brooksville WC" at bounding box center [59, 6] width 31 height 7
click at [66, 7] on span "Brooksville WC" at bounding box center [58, 6] width 28 height 5
click at [64, 5] on span "Brooksville WC" at bounding box center [58, 6] width 28 height 5
click at [63, 10] on div "Brooksville WC Brooksville WC New Port Richey WC" at bounding box center [59, 6] width 31 height 7
click at [62, 5] on span "Brooksville WC" at bounding box center [58, 6] width 28 height 5
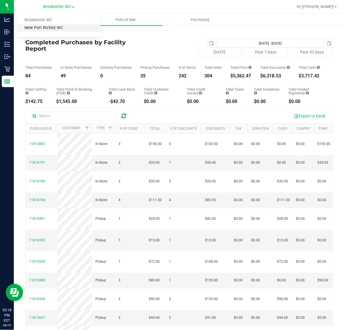
click at [60, 24] on link "New Port Richey WC" at bounding box center [59, 28] width 84 height 8
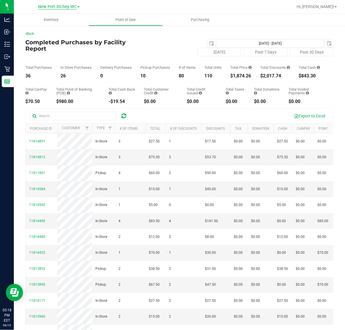
click at [57, 6] on span "New Port Richey WC" at bounding box center [57, 6] width 39 height 5
click at [61, 19] on link "Brooksville WC" at bounding box center [59, 20] width 84 height 8
